Goal: Transaction & Acquisition: Purchase product/service

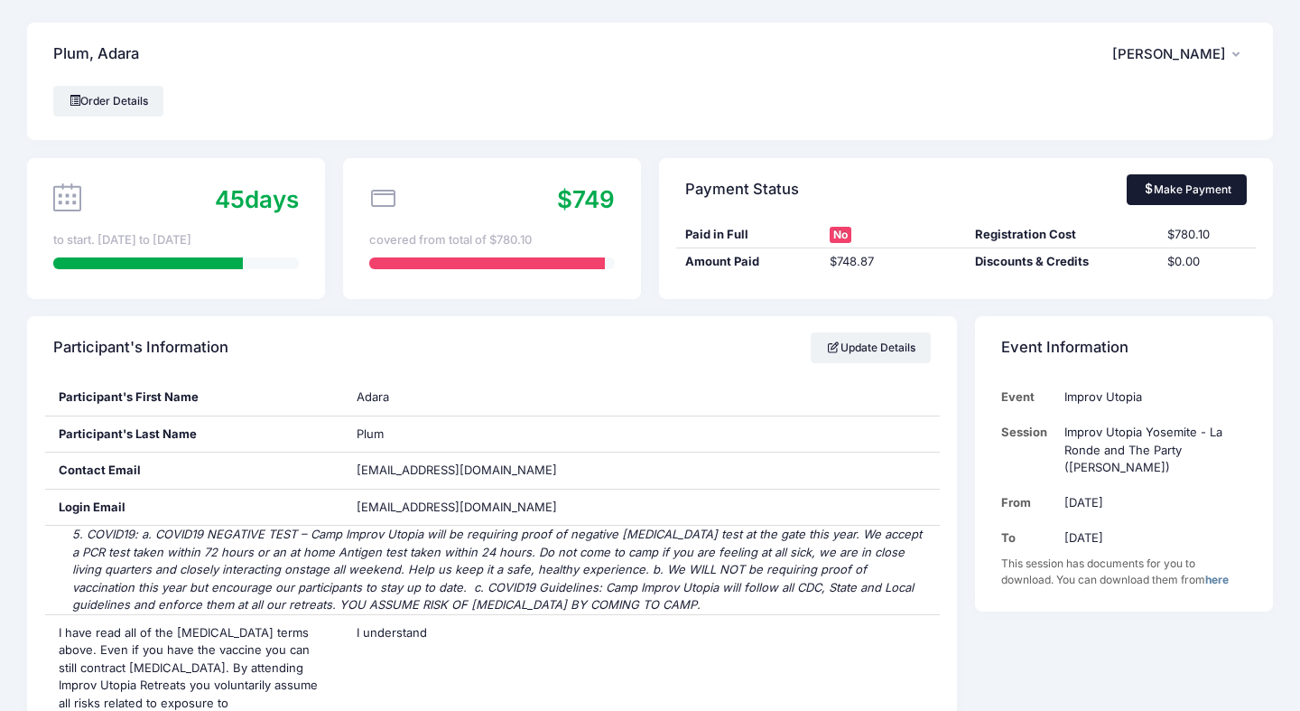
click at [1182, 177] on link "Make Payment" at bounding box center [1187, 189] width 120 height 31
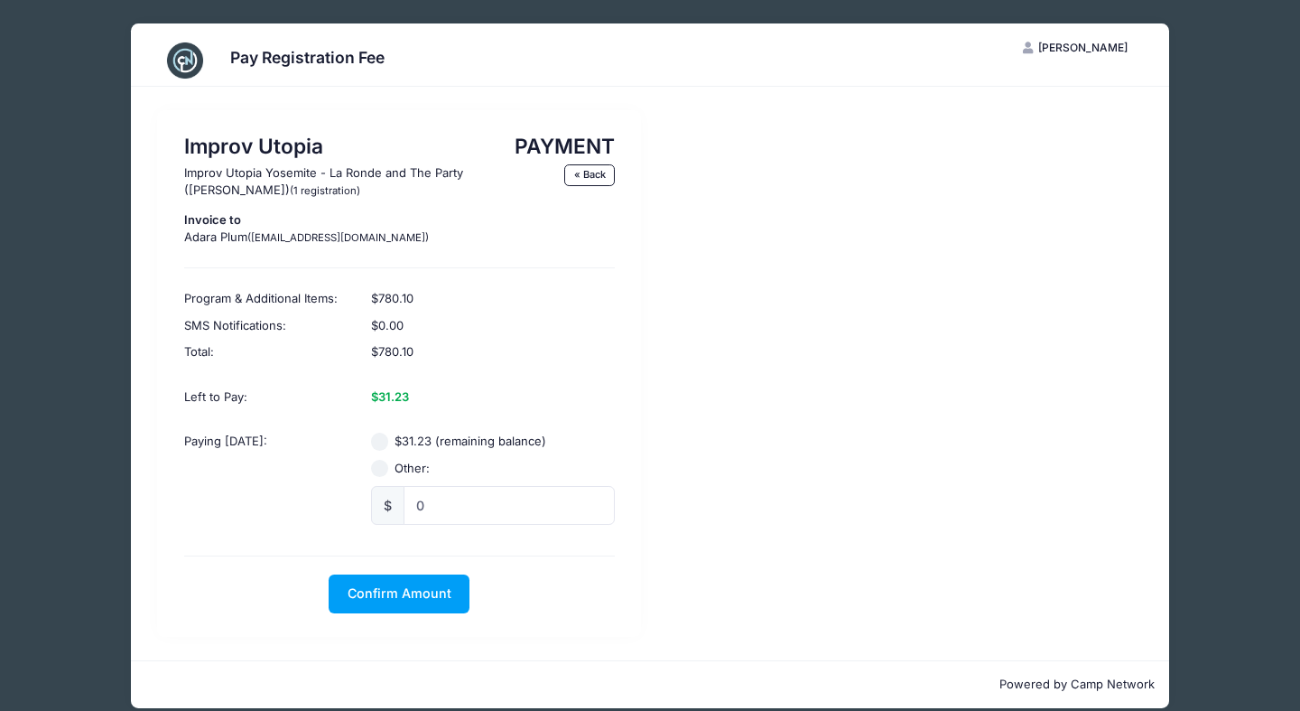
click at [384, 433] on input "$31.23 (remaining balance)" at bounding box center [380, 442] width 18 height 18
radio input "true"
click at [396, 585] on span "Confirm Amount" at bounding box center [400, 592] width 104 height 15
click at [433, 610] on div "Improv Utopia Improv Utopia Yosemite - La Ronde and The Party (Craig Cackowski)…" at bounding box center [399, 373] width 484 height 526
click at [388, 603] on button "Pay with Card" at bounding box center [400, 593] width 124 height 39
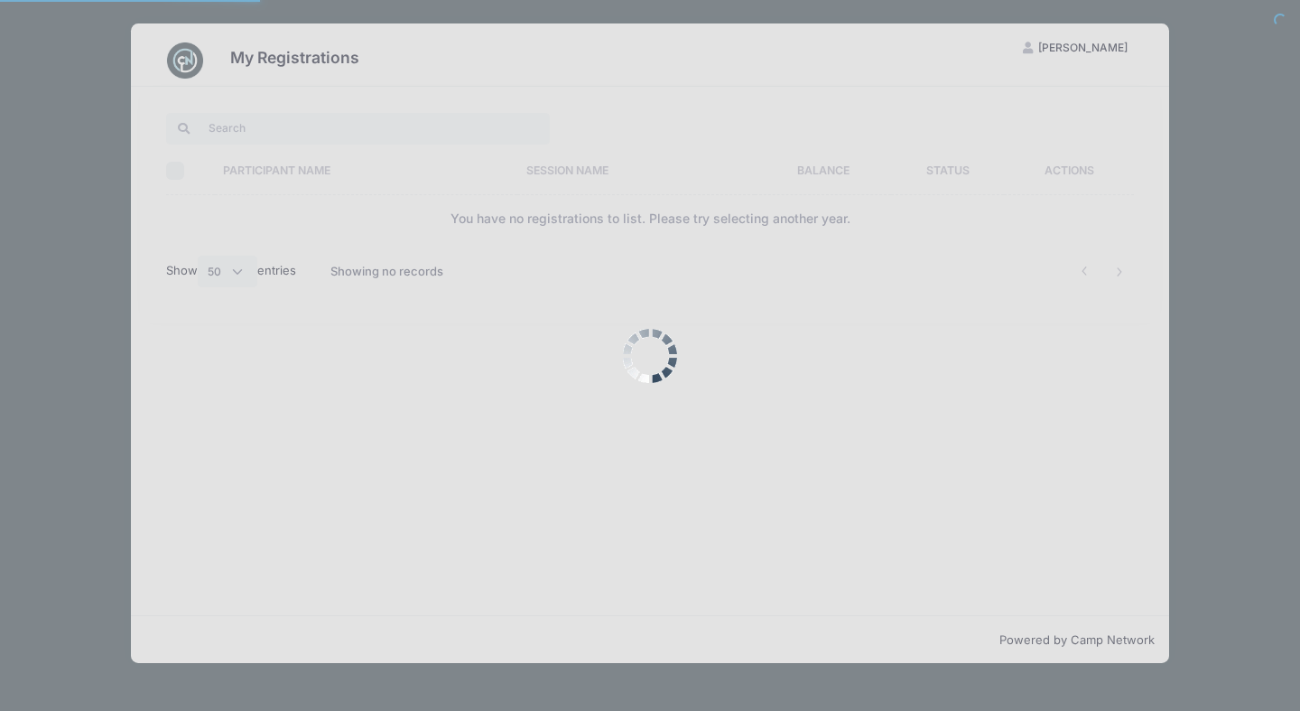
select select "50"
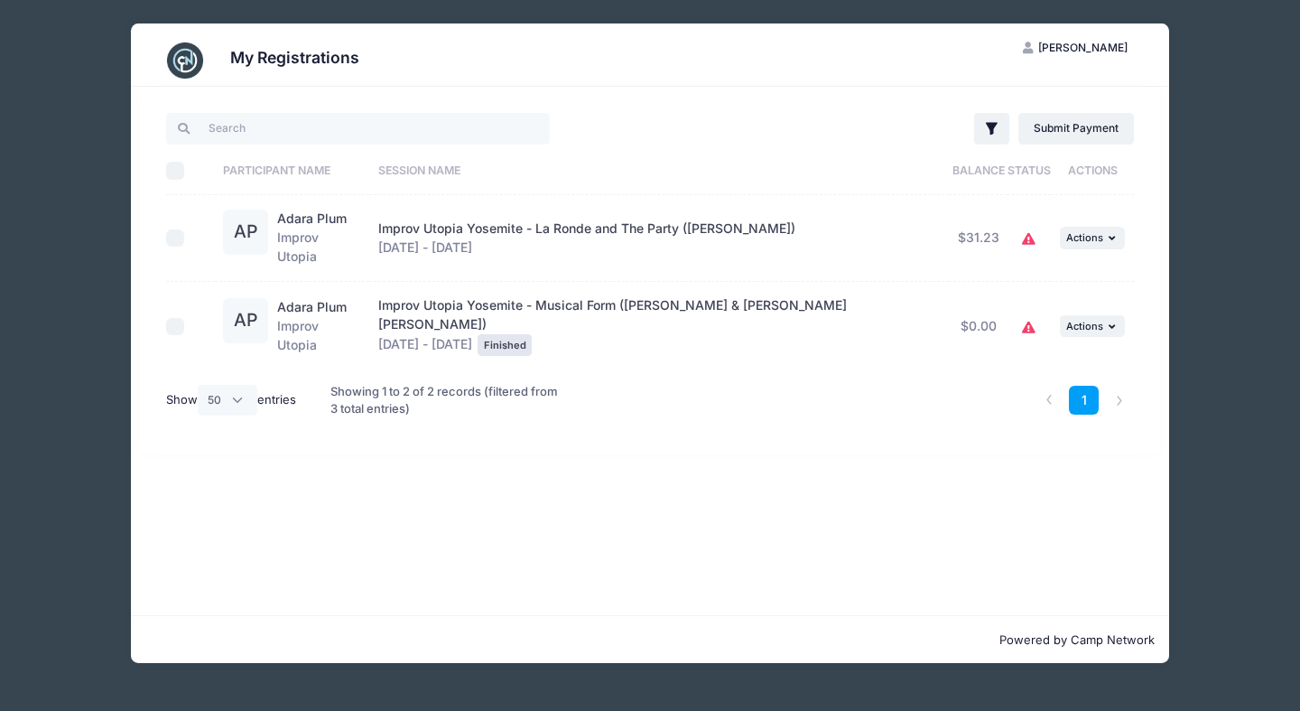
click at [545, 230] on span "Improv Utopia Yosemite - La Ronde and The Party ([PERSON_NAME])" at bounding box center [586, 227] width 417 height 15
click at [1074, 41] on span "[PERSON_NAME]" at bounding box center [1082, 48] width 89 height 14
click at [1033, 86] on link "My Account" at bounding box center [1030, 92] width 209 height 34
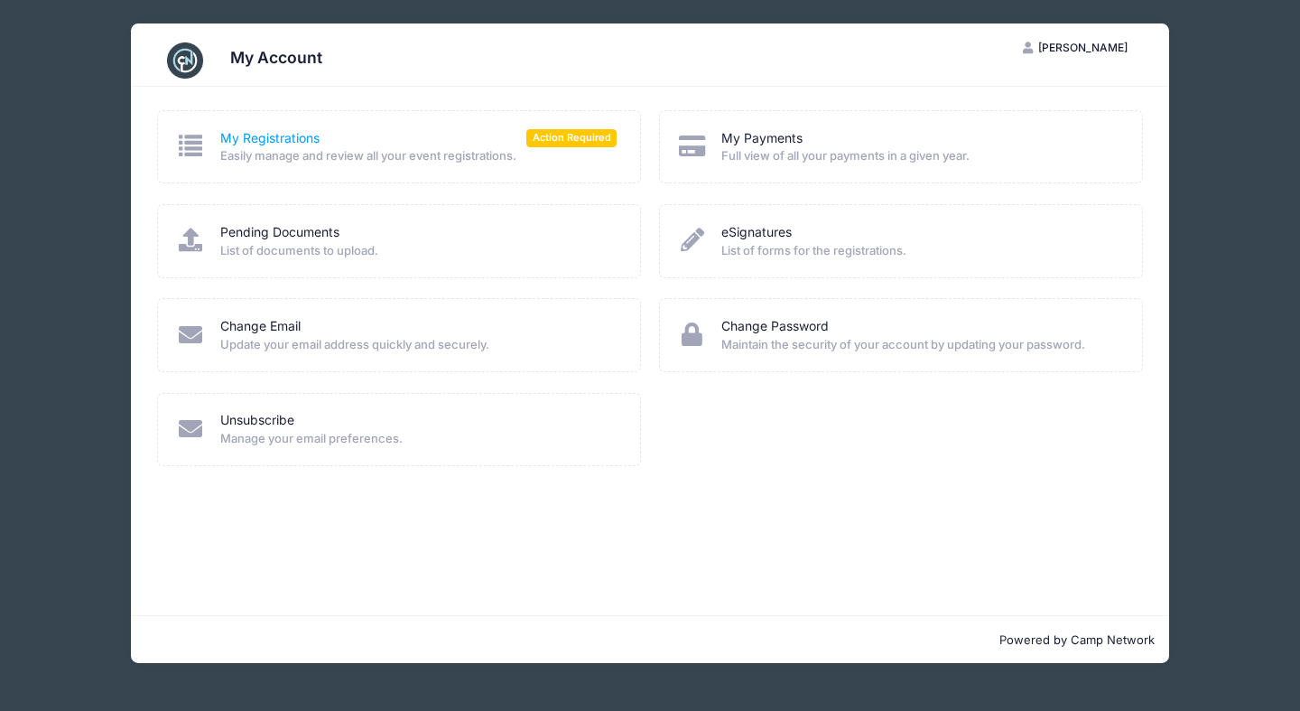
click at [277, 135] on link "My Registrations" at bounding box center [269, 138] width 99 height 19
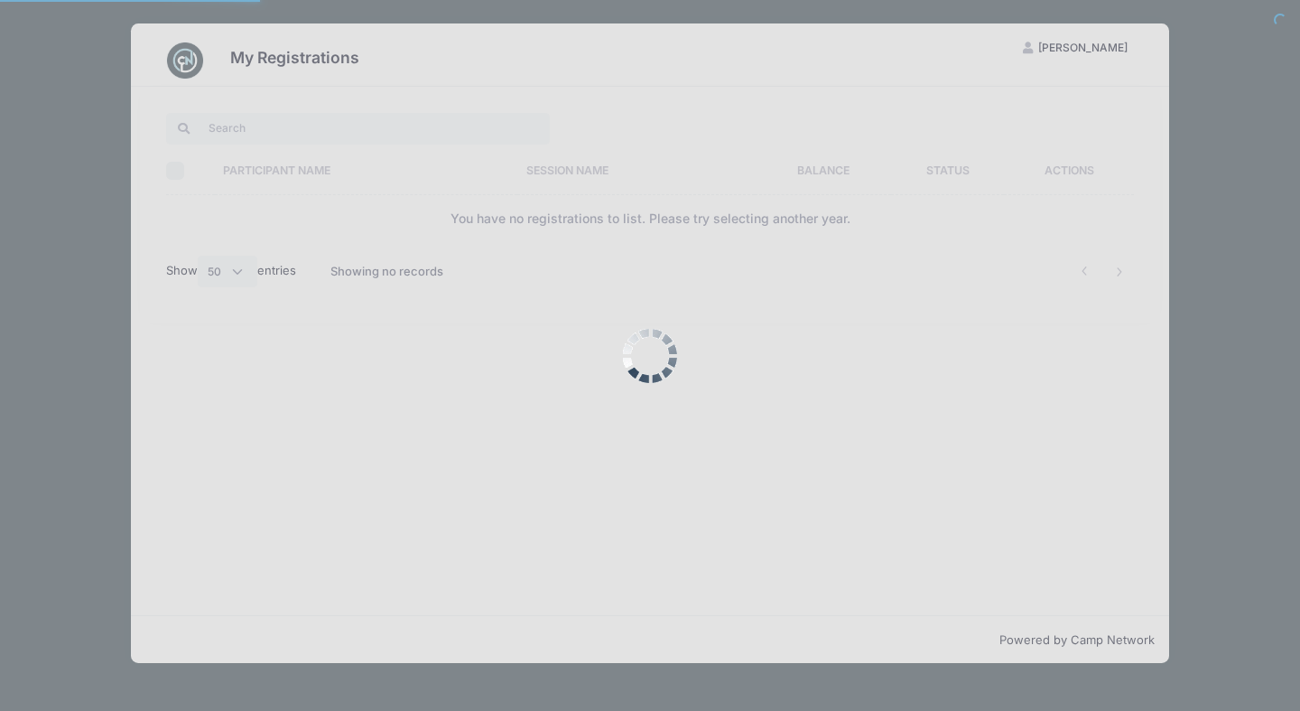
select select "50"
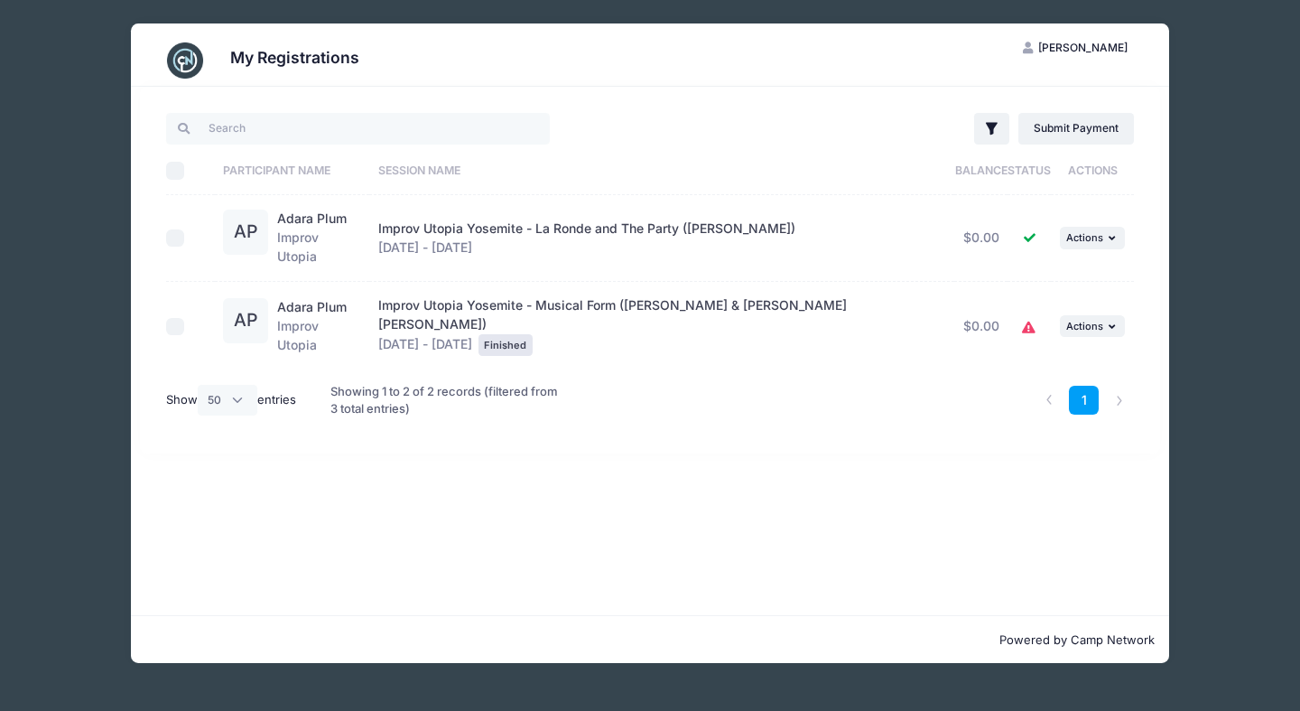
click at [1022, 328] on icon at bounding box center [1029, 328] width 14 height 0
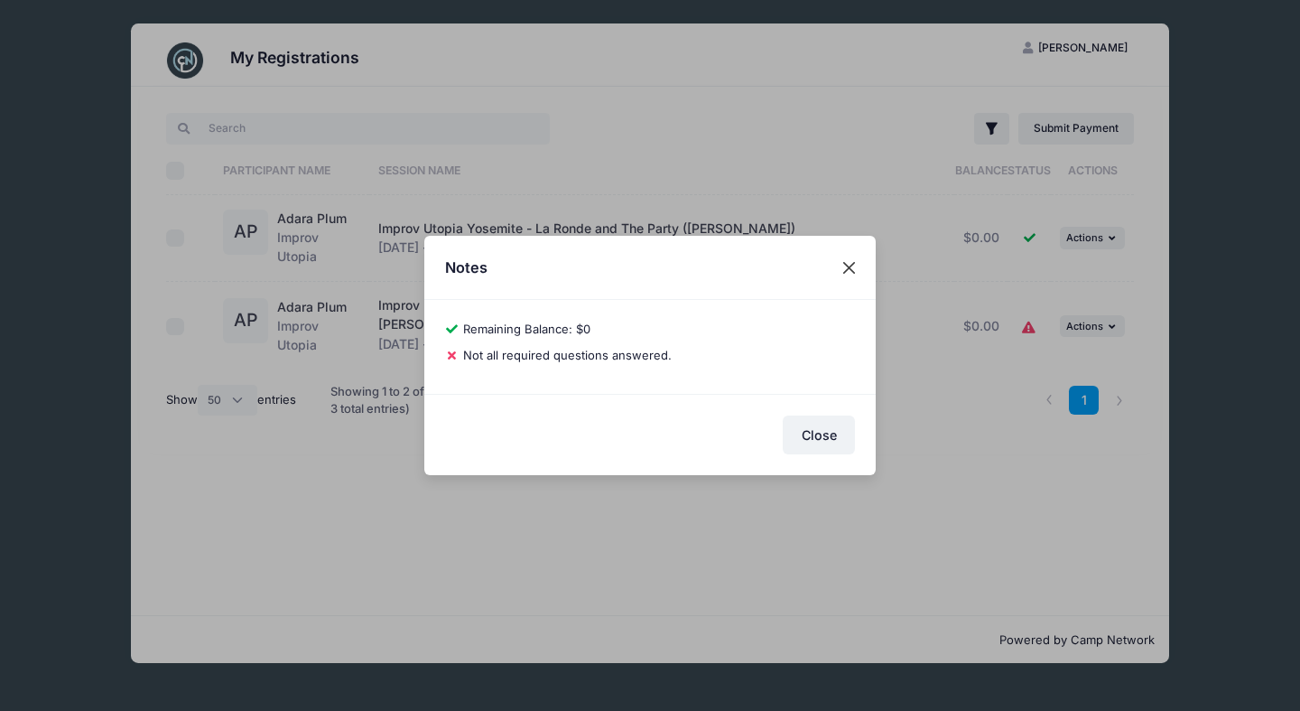
click at [848, 265] on button "Close" at bounding box center [849, 267] width 33 height 33
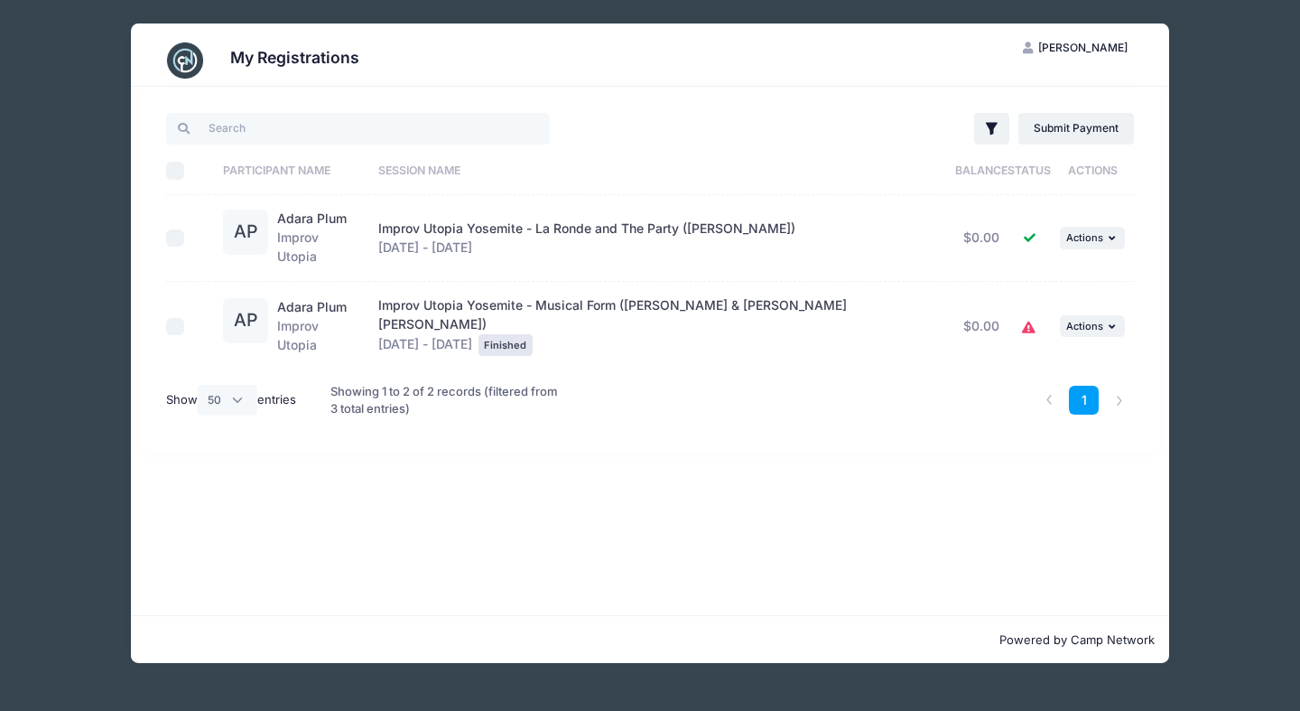
click at [1022, 232] on icon at bounding box center [1029, 238] width 14 height 12
click at [1081, 232] on span "Actions" at bounding box center [1084, 237] width 37 height 13
click at [814, 134] on div "Filter Filter Options Show: Current Registrations Past Registratations Pending …" at bounding box center [896, 128] width 493 height 37
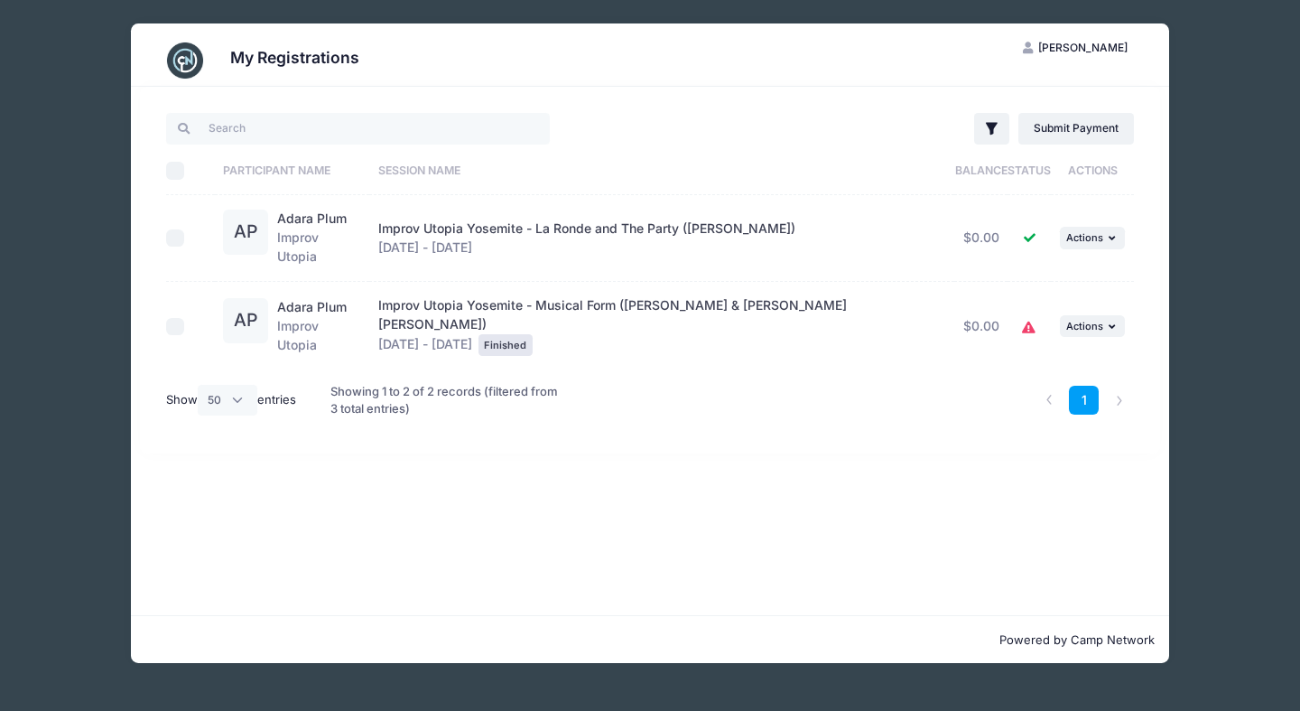
click at [182, 67] on img at bounding box center [185, 60] width 36 height 36
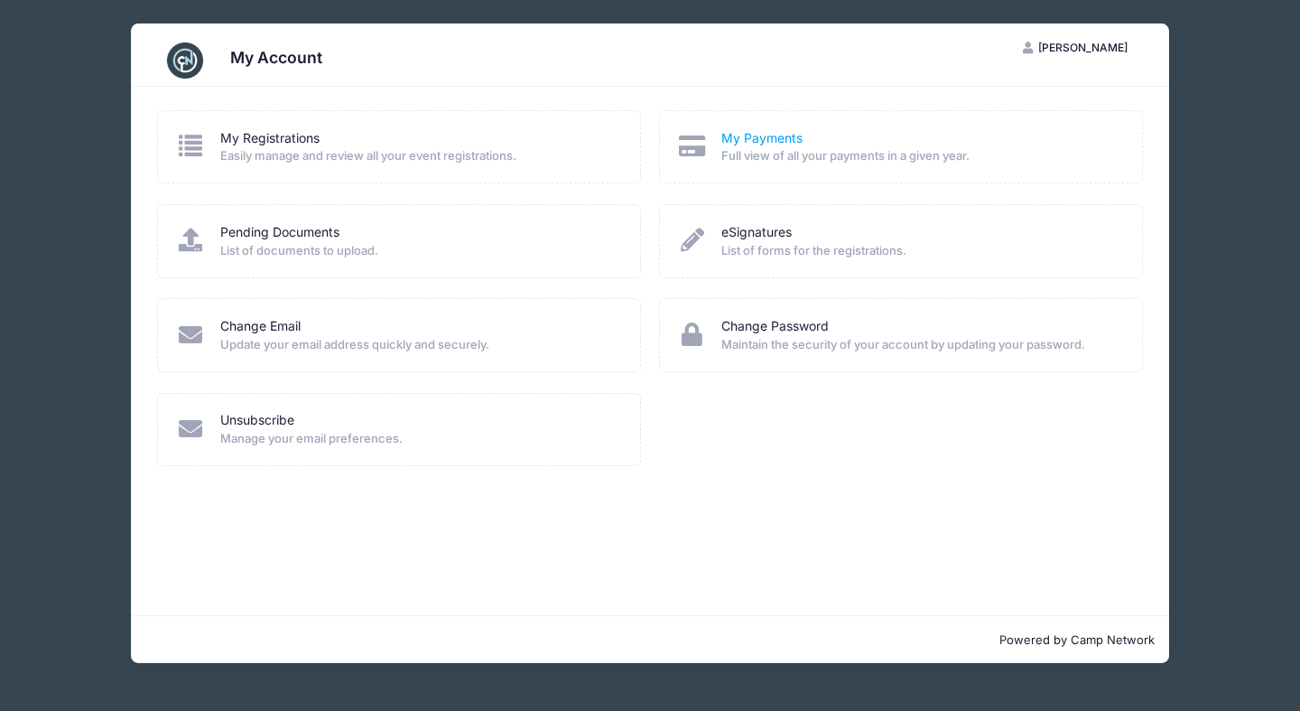
click at [737, 129] on link "My Payments" at bounding box center [761, 138] width 81 height 19
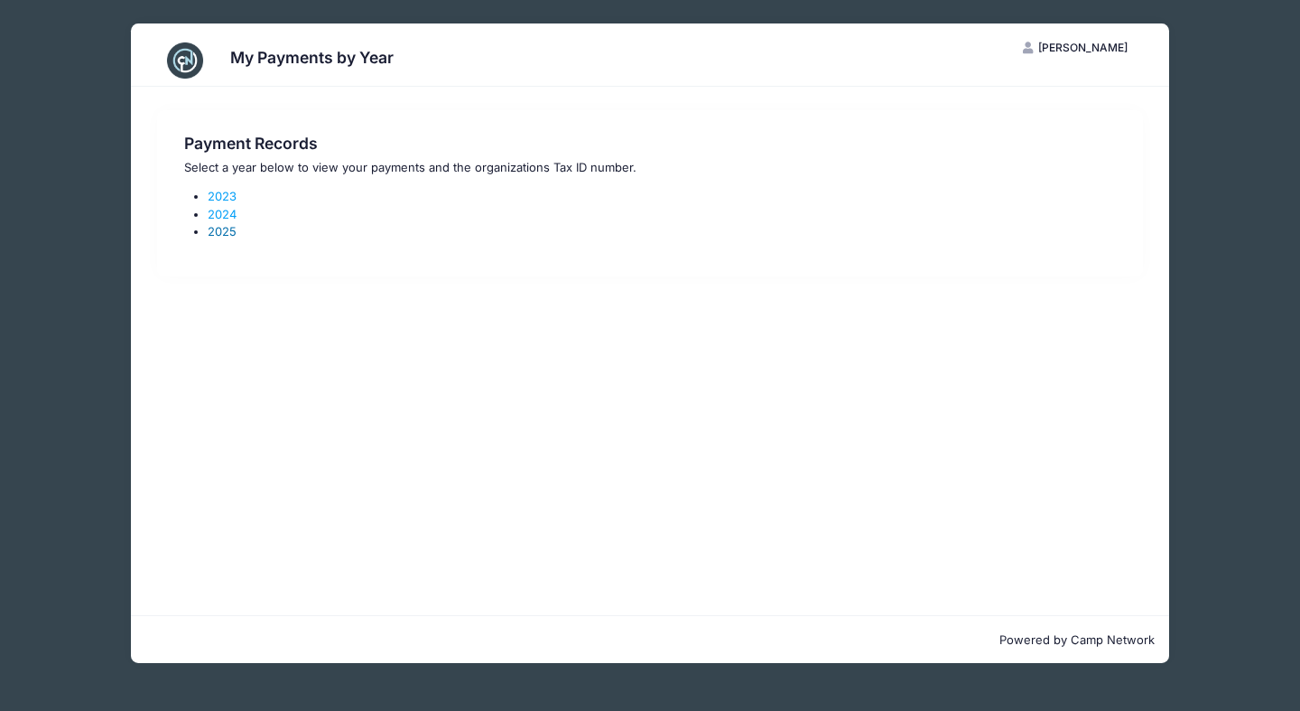
click at [222, 231] on link "2025" at bounding box center [222, 231] width 29 height 14
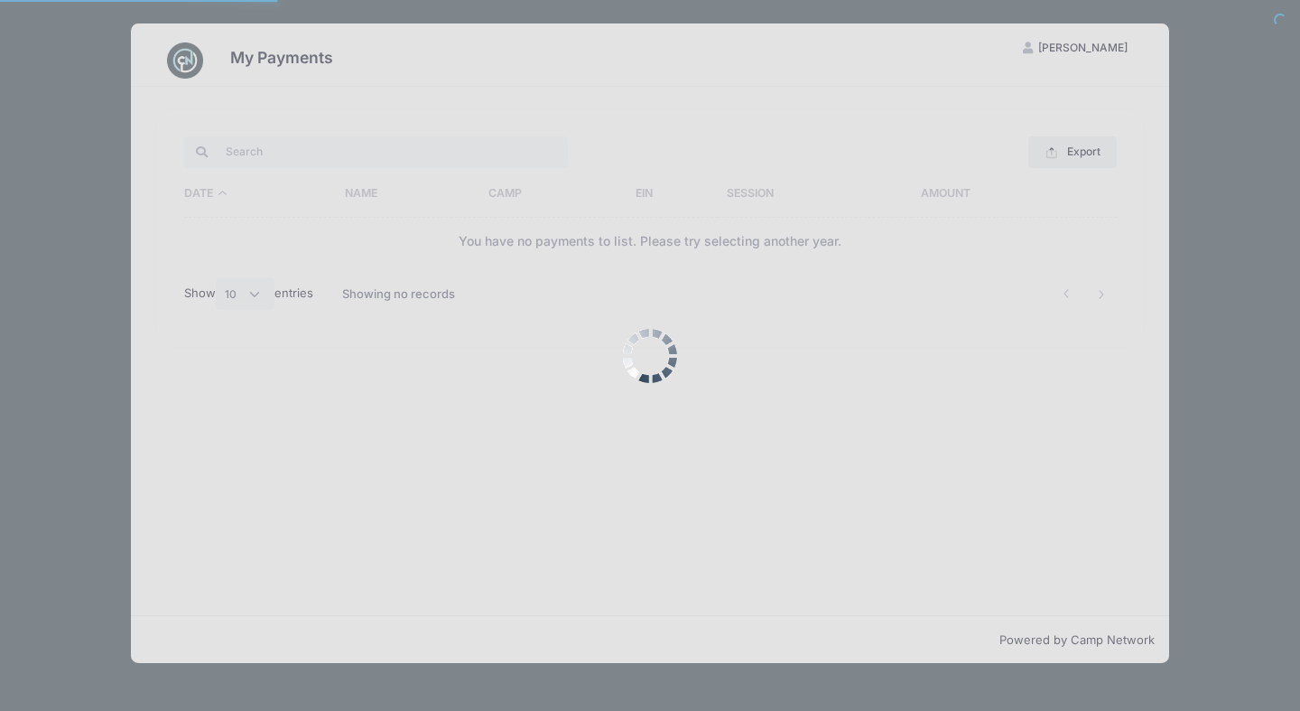
select select "10"
